Goal: Task Accomplishment & Management: Manage account settings

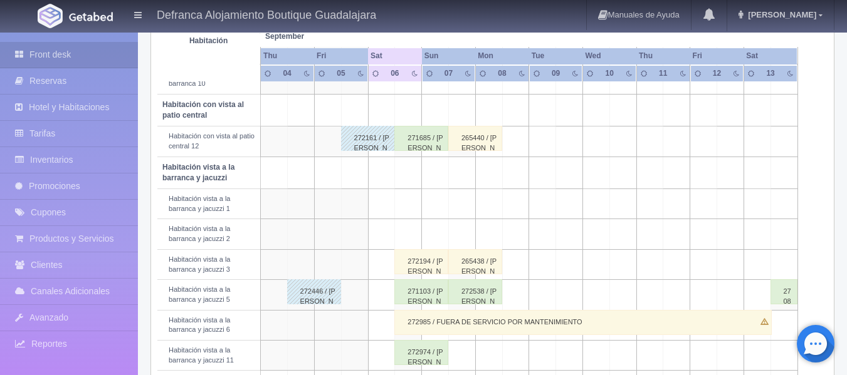
scroll to position [439, 0]
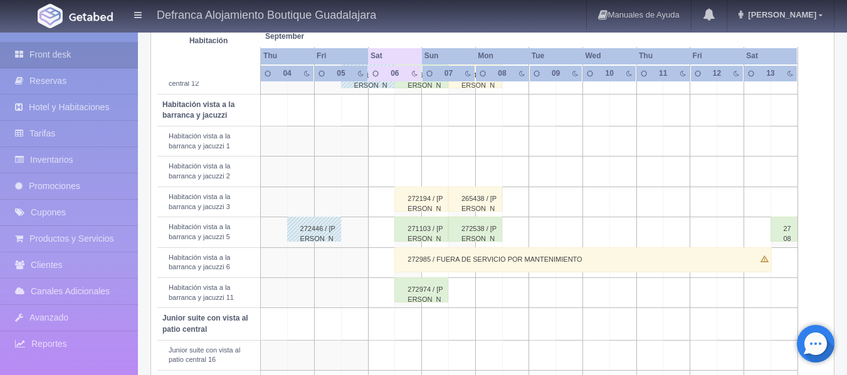
click at [414, 259] on div "272985 / FUERA DE SERVICIO POR MANTENIMIENTO" at bounding box center [582, 260] width 377 height 25
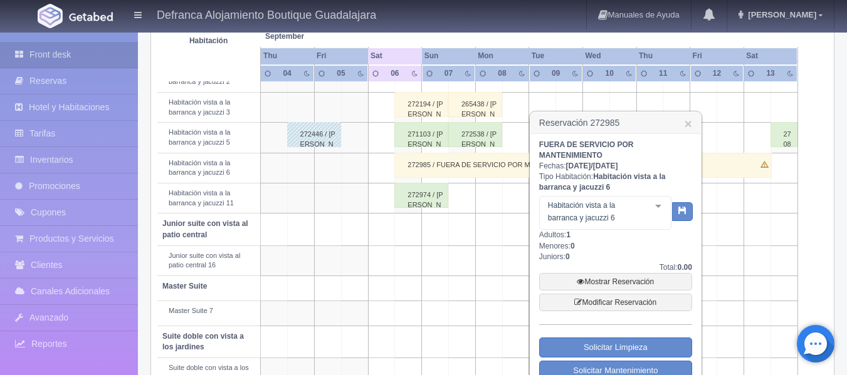
scroll to position [564, 0]
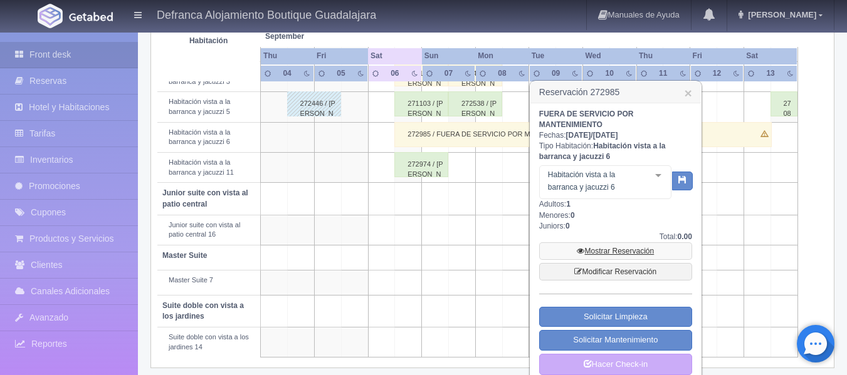
click at [604, 253] on link "Mostrar Reservación" at bounding box center [615, 252] width 153 height 18
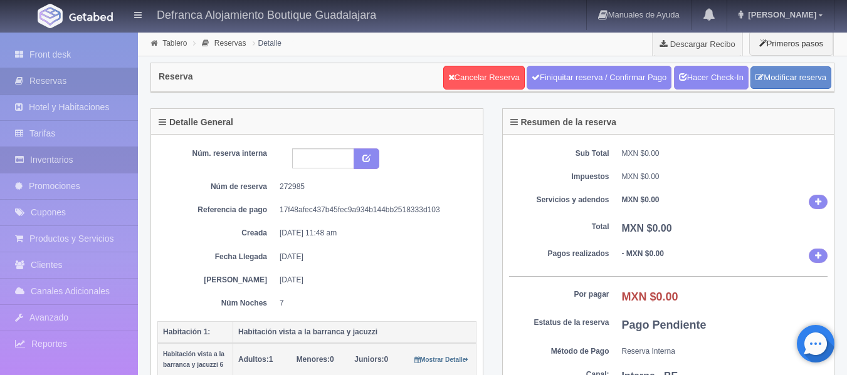
click at [100, 163] on link "Inventarios" at bounding box center [69, 160] width 138 height 26
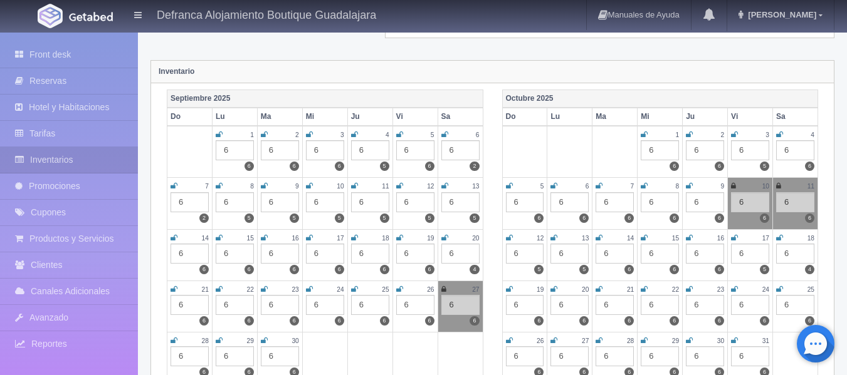
scroll to position [125, 0]
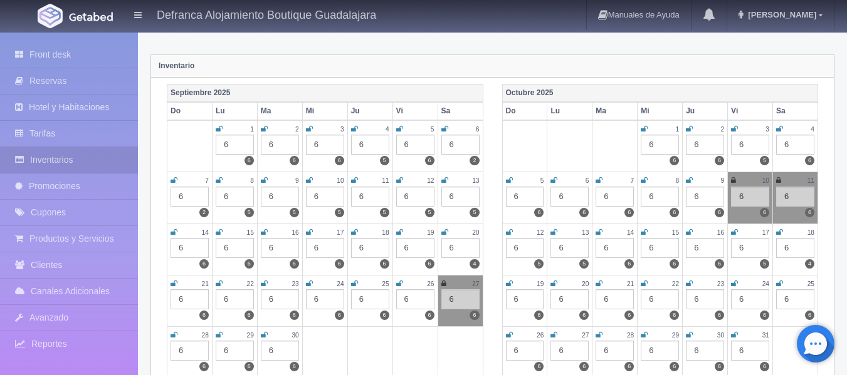
click at [444, 127] on icon at bounding box center [444, 129] width 7 height 8
click at [444, 129] on icon at bounding box center [443, 129] width 5 height 8
click at [50, 53] on link "Front desk" at bounding box center [69, 55] width 138 height 26
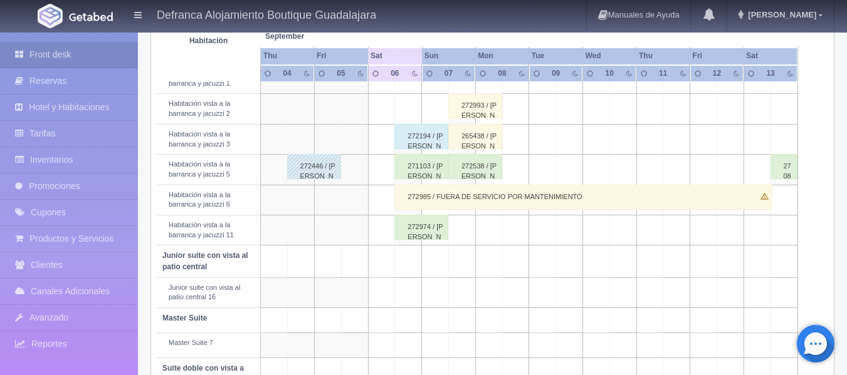
scroll to position [439, 0]
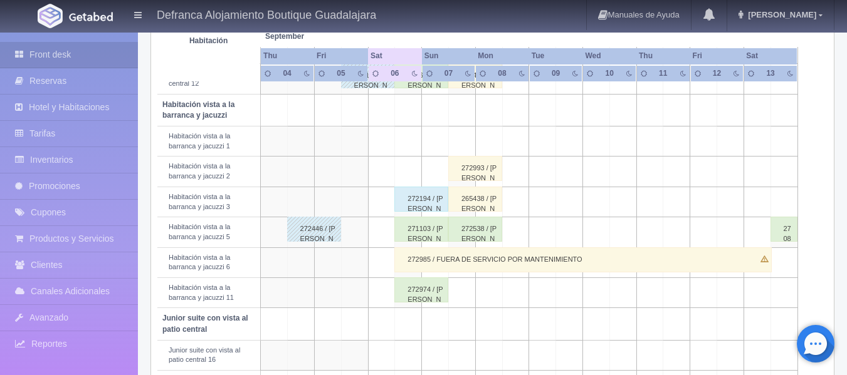
drag, startPoint x: 572, startPoint y: 257, endPoint x: 537, endPoint y: 261, distance: 34.8
click at [537, 261] on div "272985 / FUERA DE SERVICIO POR MANTENIMIENTO" at bounding box center [582, 260] width 377 height 25
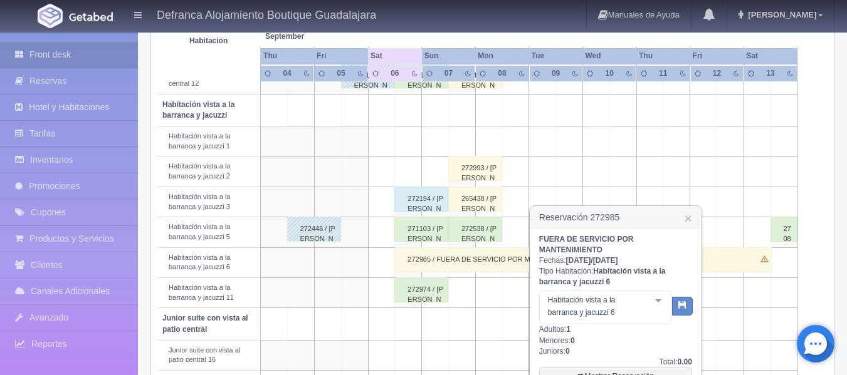
click at [446, 260] on div "272985 / FUERA DE SERVICIO POR MANTENIMIENTO" at bounding box center [582, 260] width 377 height 25
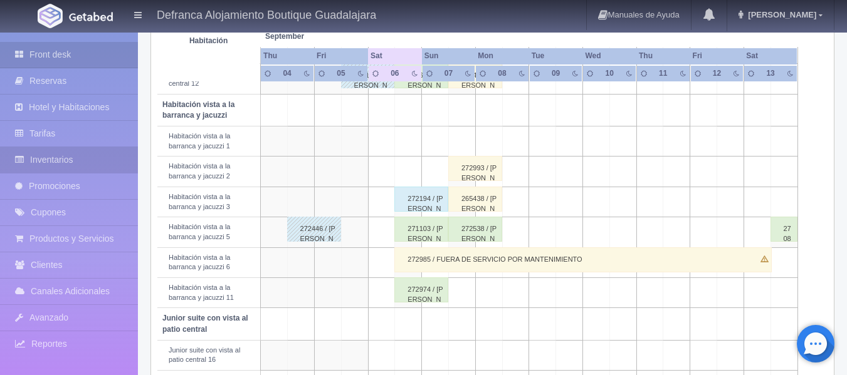
click at [60, 159] on link "Inventarios" at bounding box center [69, 160] width 138 height 26
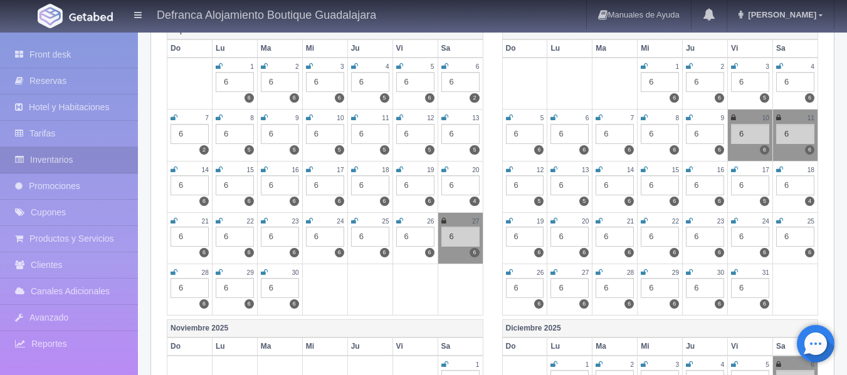
scroll to position [125, 0]
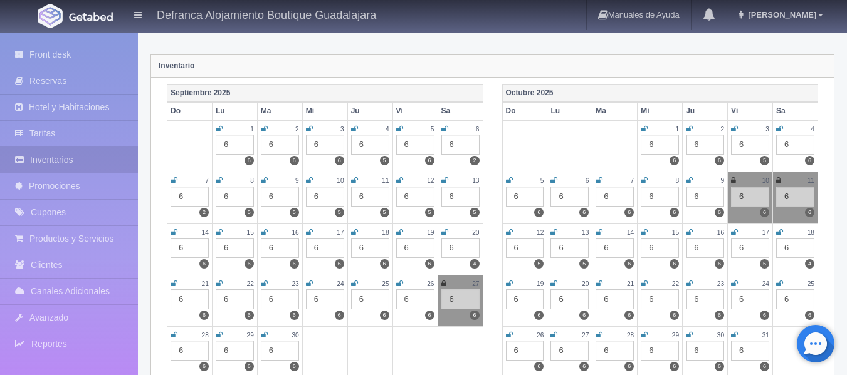
click at [467, 90] on th "Septiembre 2025" at bounding box center [325, 93] width 316 height 18
click at [48, 56] on link "Front desk" at bounding box center [69, 55] width 138 height 26
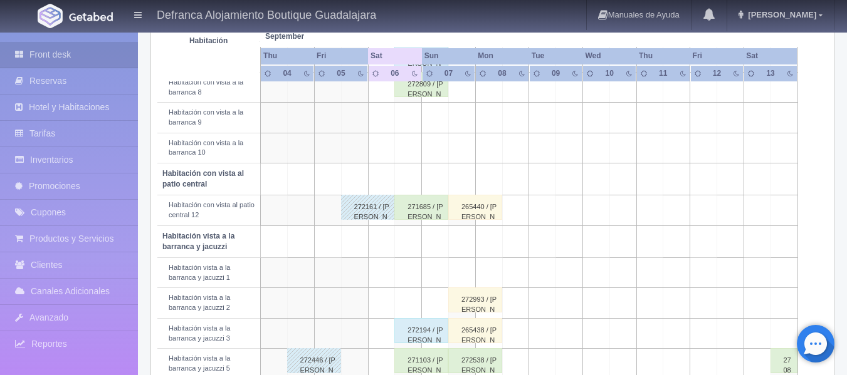
scroll to position [407, 0]
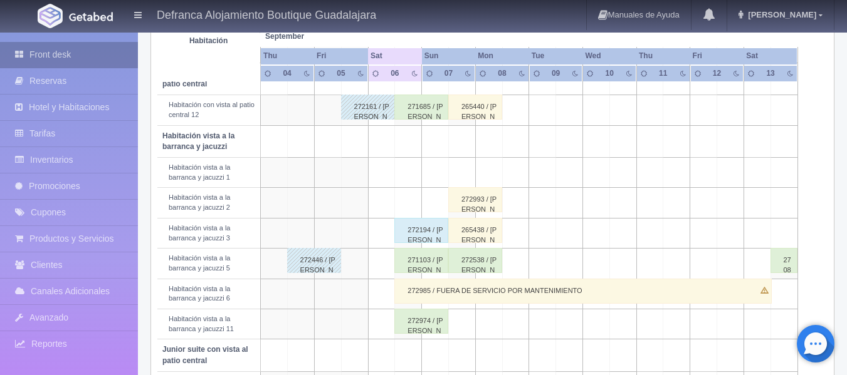
click at [70, 53] on link "Front desk" at bounding box center [69, 55] width 138 height 26
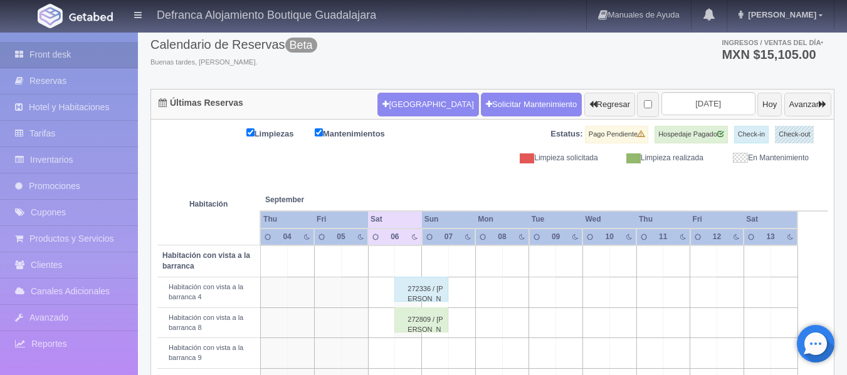
scroll to position [134, 0]
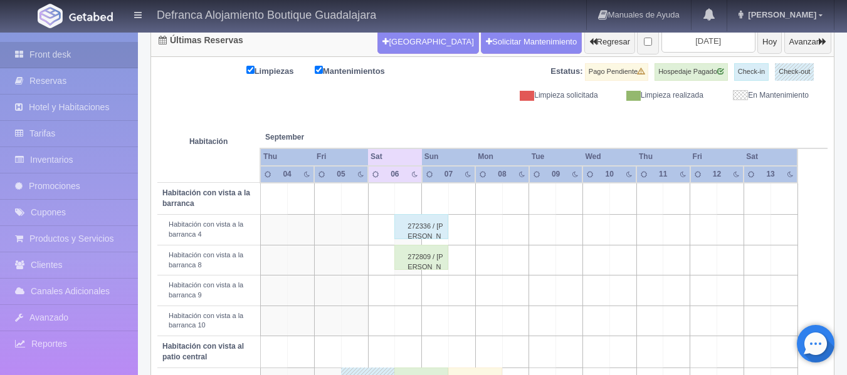
click at [419, 229] on div "272336 / [PERSON_NAME]" at bounding box center [421, 226] width 54 height 25
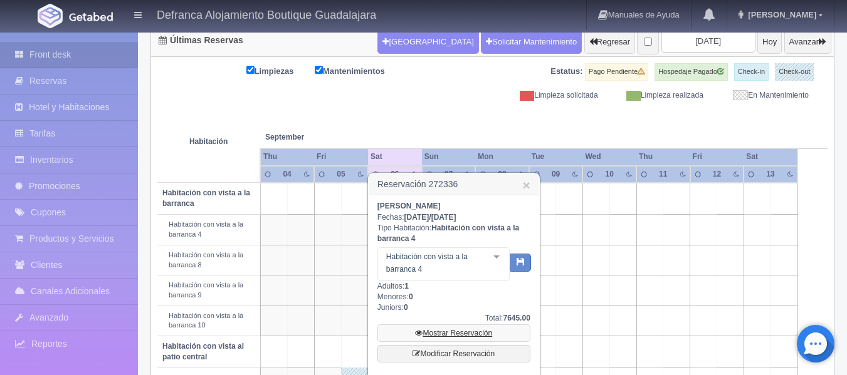
click at [443, 332] on link "Mostrar Reservación" at bounding box center [453, 334] width 153 height 18
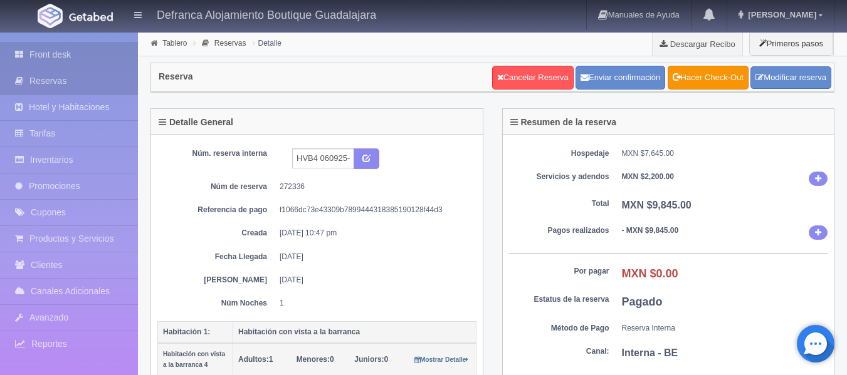
click at [58, 53] on link "Front desk" at bounding box center [69, 55] width 138 height 26
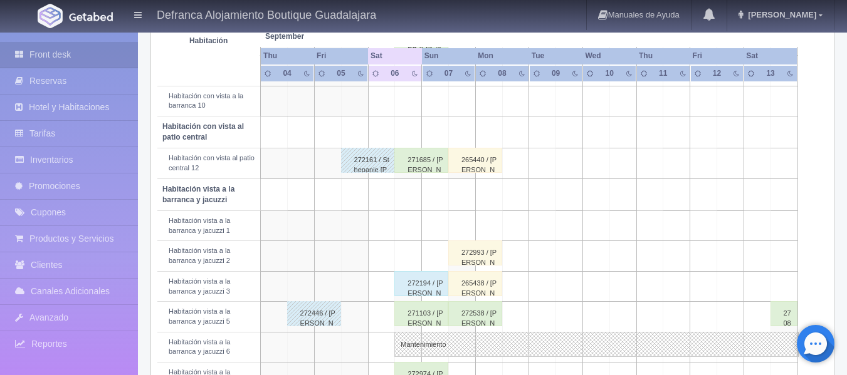
scroll to position [376, 0]
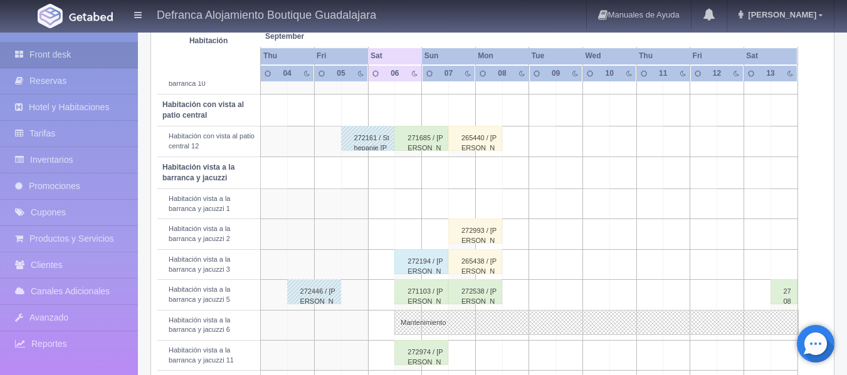
click at [417, 260] on div "272194 / [PERSON_NAME] [PERSON_NAME]" at bounding box center [421, 261] width 54 height 25
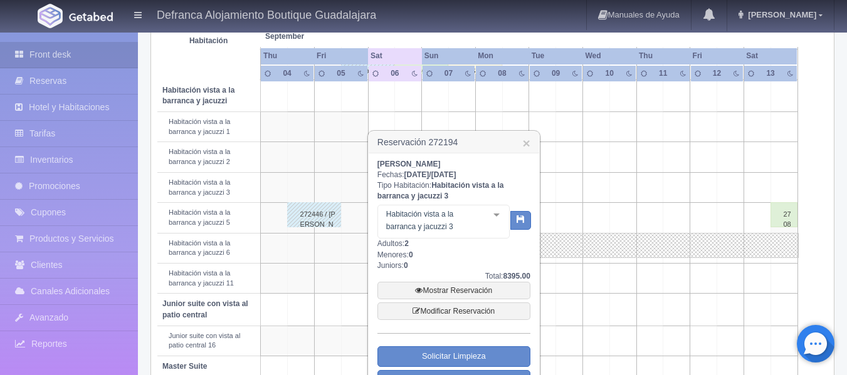
scroll to position [439, 0]
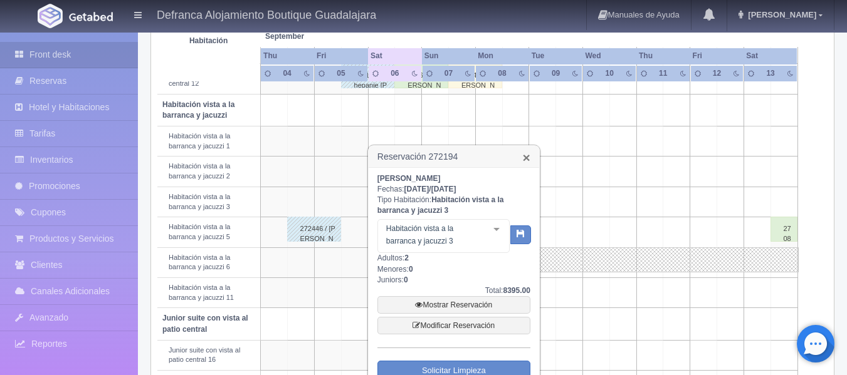
click at [527, 156] on link "×" at bounding box center [527, 157] width 8 height 13
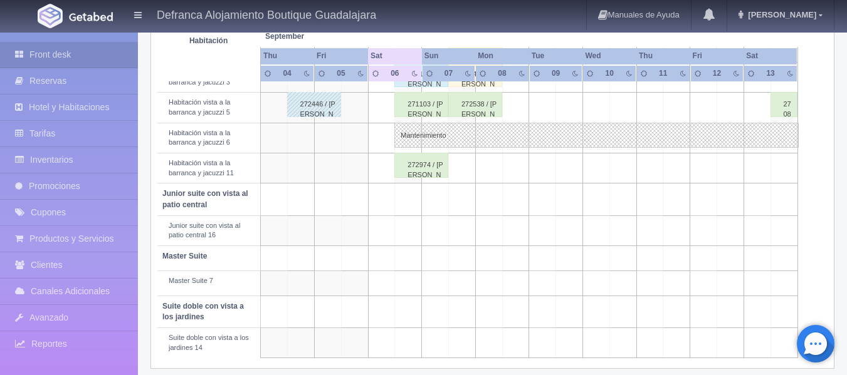
scroll to position [564, 0]
click at [424, 171] on div "272974 / Mariana Gomes Ramirez" at bounding box center [421, 164] width 54 height 25
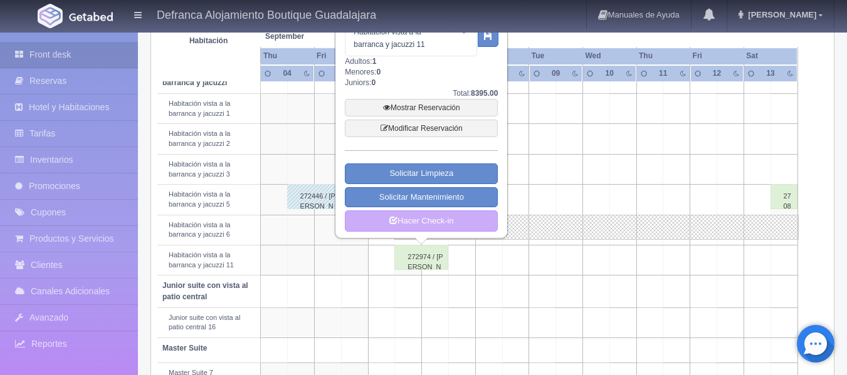
scroll to position [439, 0]
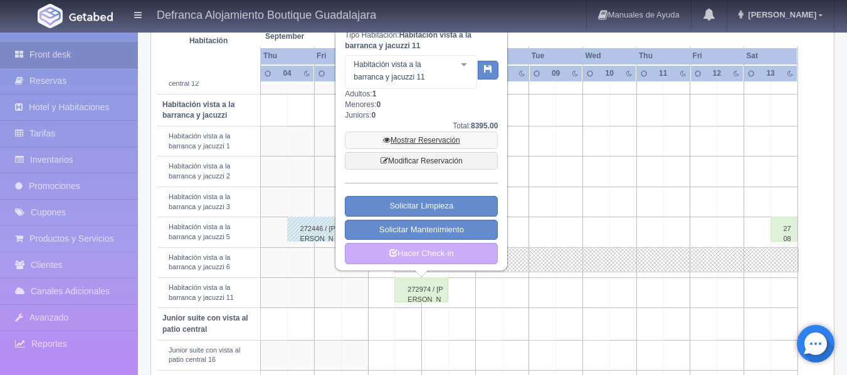
click at [438, 139] on link "Mostrar Reservación" at bounding box center [421, 141] width 153 height 18
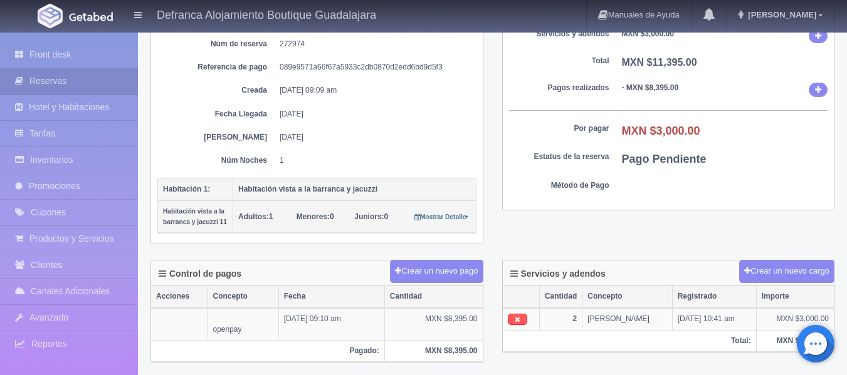
scroll to position [97, 0]
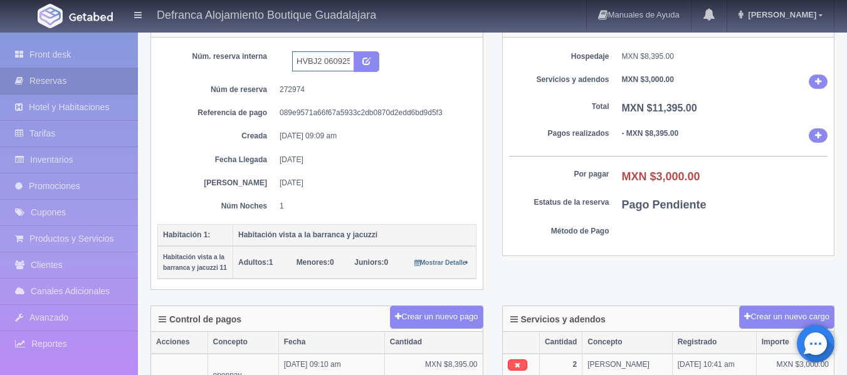
click at [322, 60] on input "HVBJ2 060925-070925" at bounding box center [323, 61] width 62 height 20
type input "HVBJ11 060925-070925"
click at [367, 58] on icon "submit" at bounding box center [366, 60] width 8 height 8
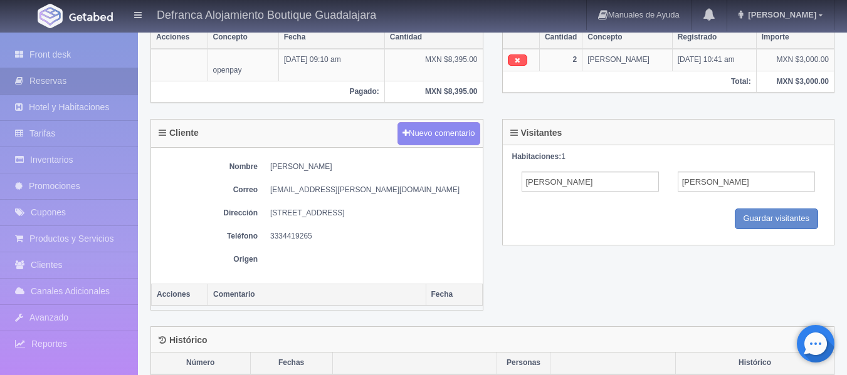
scroll to position [432, 0]
